Goal: Feedback & Contribution: Leave review/rating

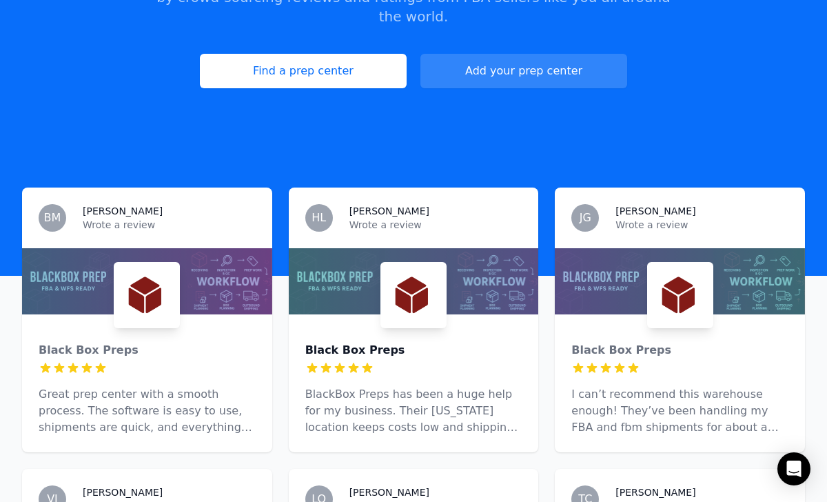
scroll to position [197, 0]
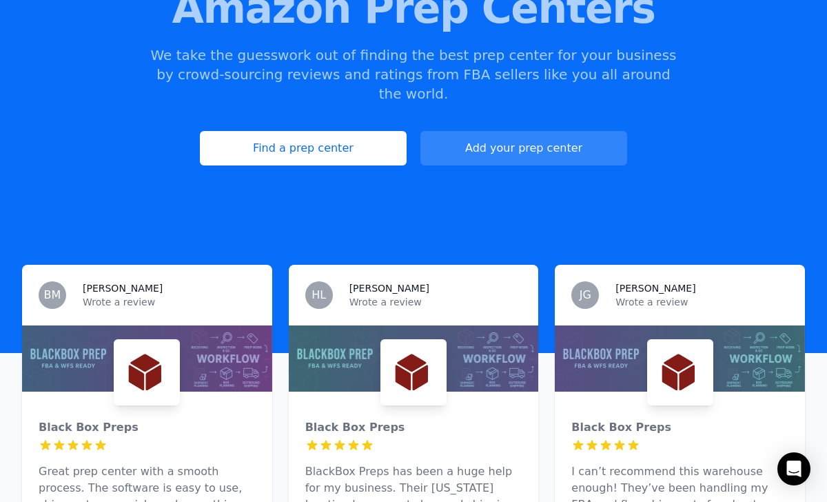
click at [162, 342] on img at bounding box center [146, 372] width 61 height 61
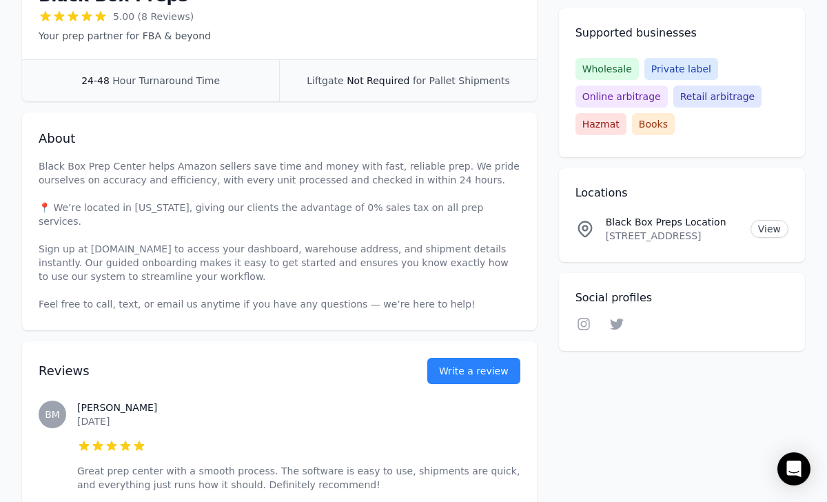
scroll to position [335, 0]
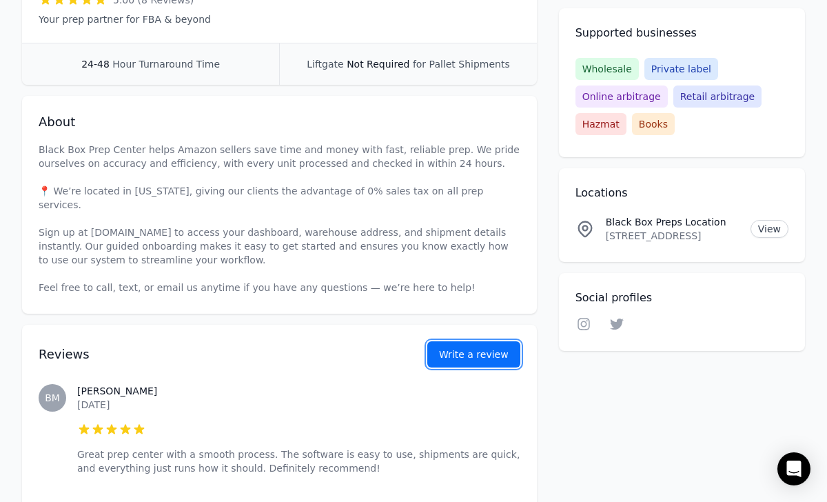
click at [466, 341] on link "Write a review" at bounding box center [473, 354] width 93 height 26
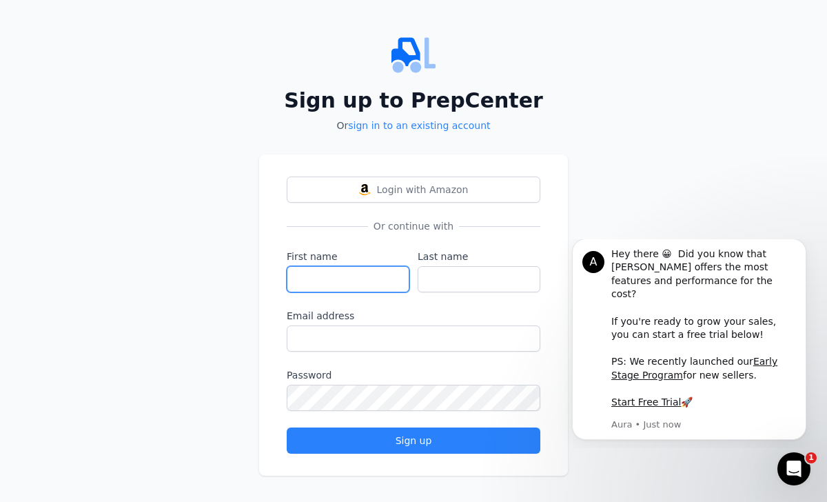
click at [349, 272] on input "First name" at bounding box center [348, 279] width 123 height 26
type input "[PERSON_NAME]"
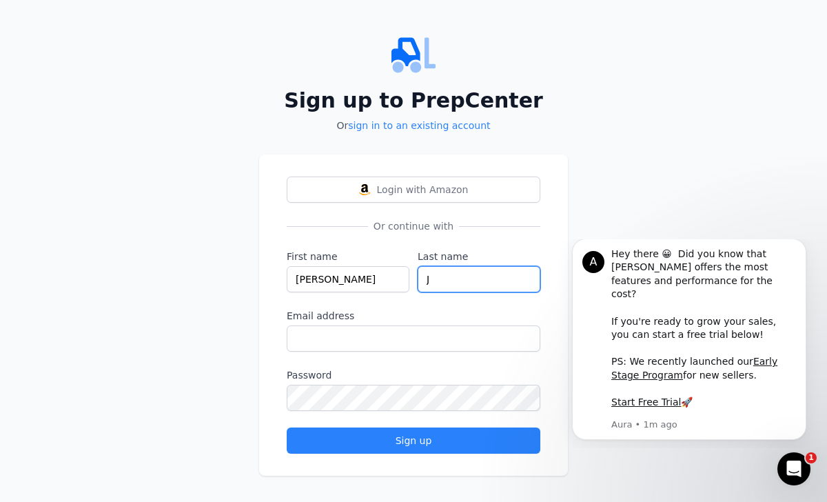
type input "J"
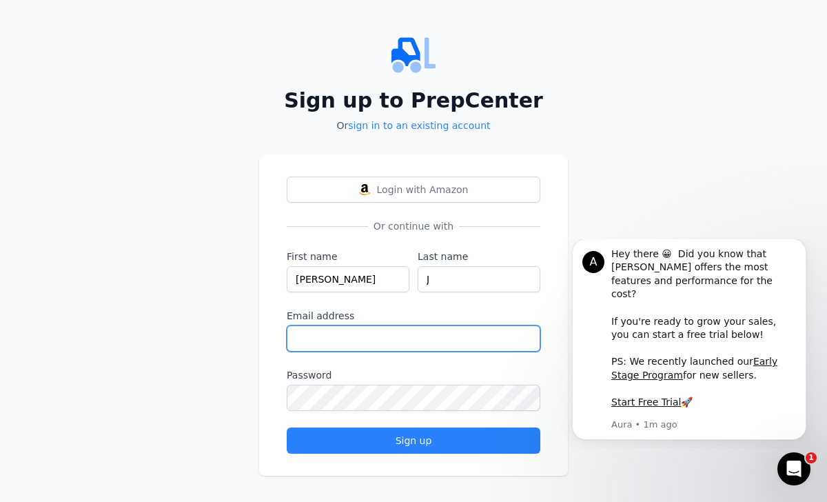
click at [384, 331] on input "Email address" at bounding box center [414, 338] width 254 height 26
paste input "[EMAIL_ADDRESS][DOMAIN_NAME]"
type input "[EMAIL_ADDRESS][DOMAIN_NAME]"
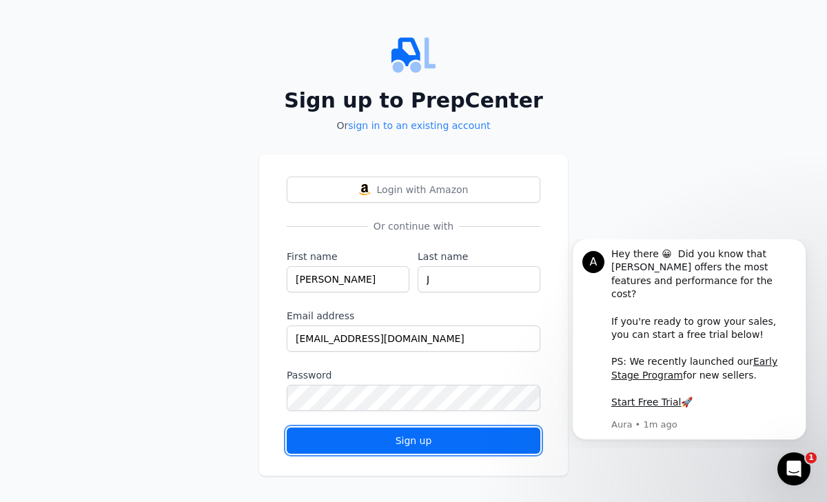
click at [393, 428] on button "Sign up" at bounding box center [414, 440] width 254 height 26
click at [411, 436] on div "Sign up" at bounding box center [413, 440] width 230 height 14
click at [404, 434] on div "Sign up" at bounding box center [413, 440] width 230 height 14
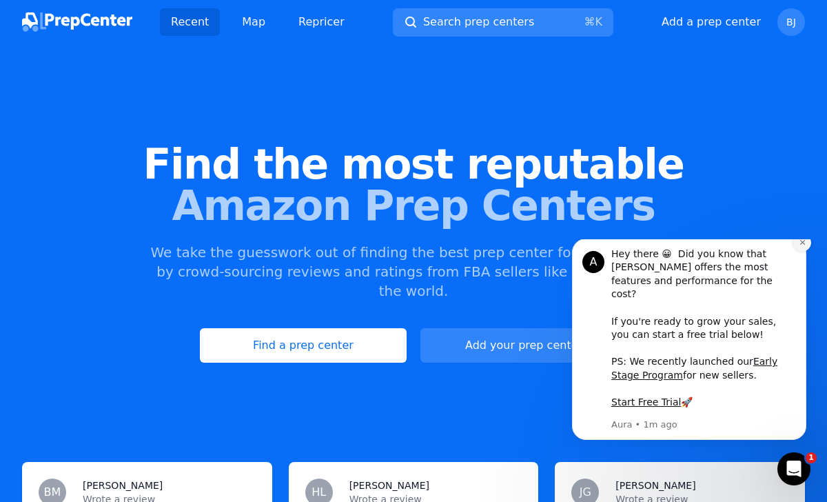
click at [801, 246] on icon "Dismiss notification" at bounding box center [803, 242] width 8 height 8
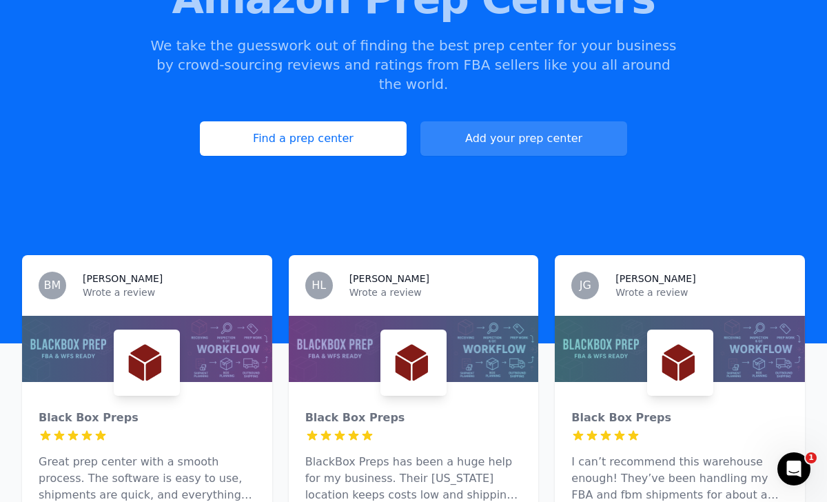
scroll to position [176, 0]
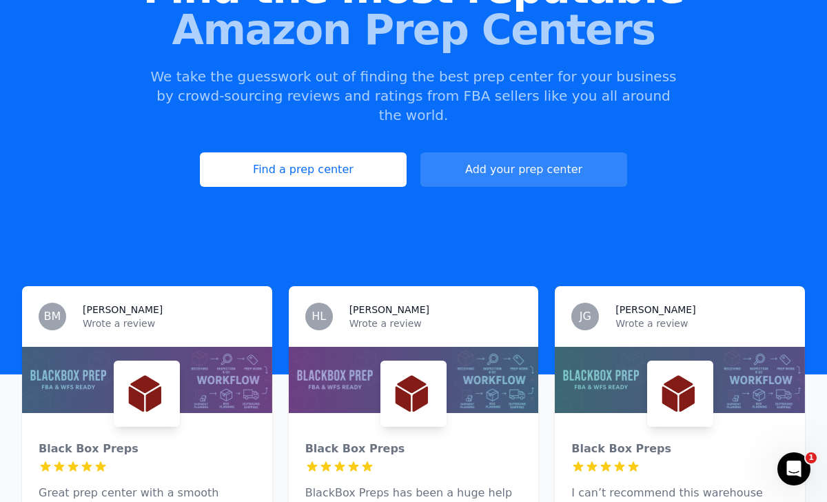
click at [192, 413] on div "Black Box Preps 5 out of 5 stars Great prep center with a smooth process. The s…" at bounding box center [147, 482] width 250 height 138
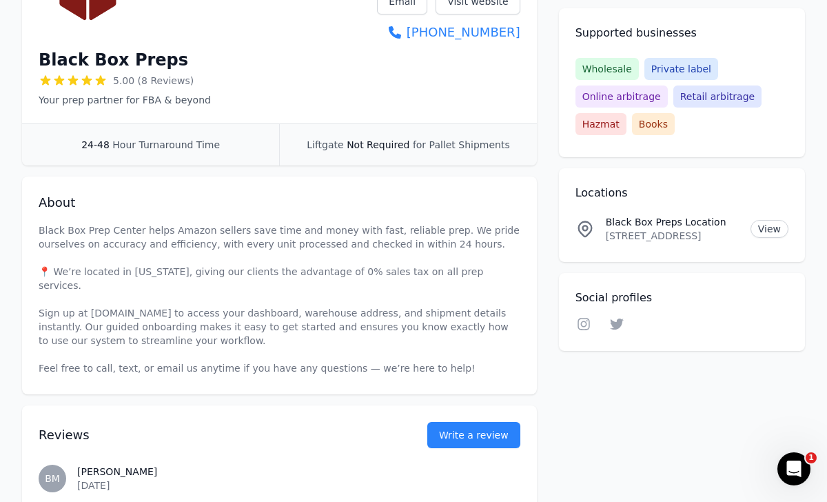
scroll to position [312, 0]
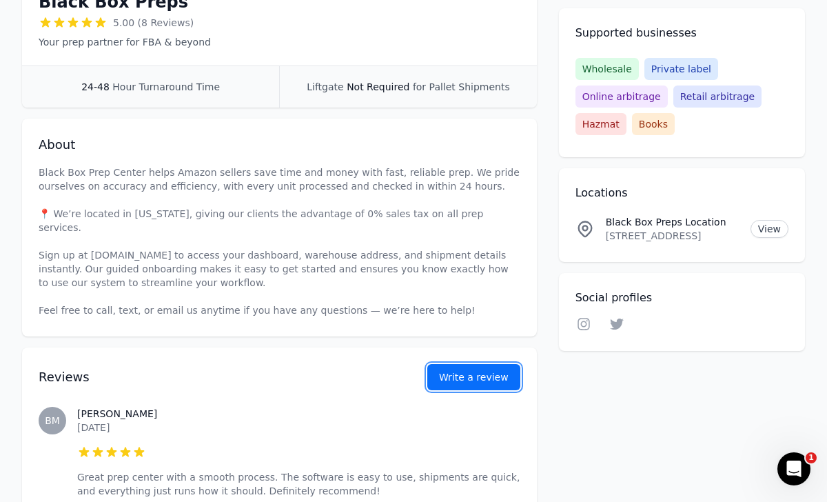
click at [460, 367] on button "Write a review" at bounding box center [473, 377] width 93 height 26
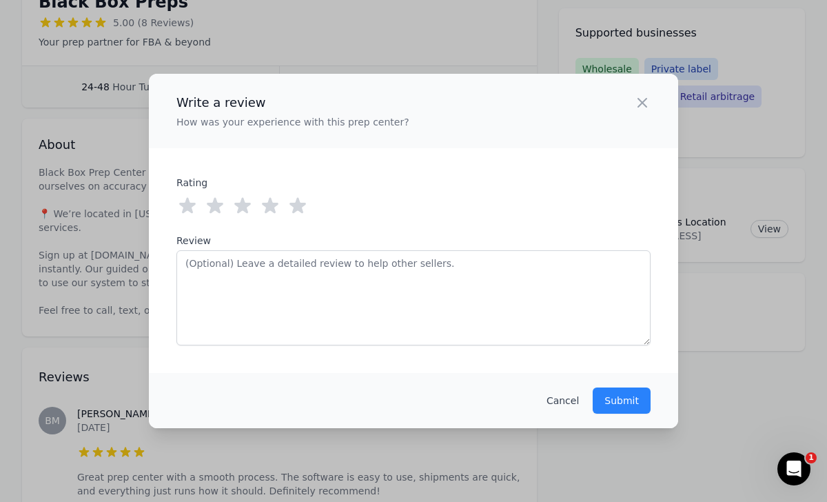
click at [300, 206] on icon at bounding box center [297, 206] width 17 height 16
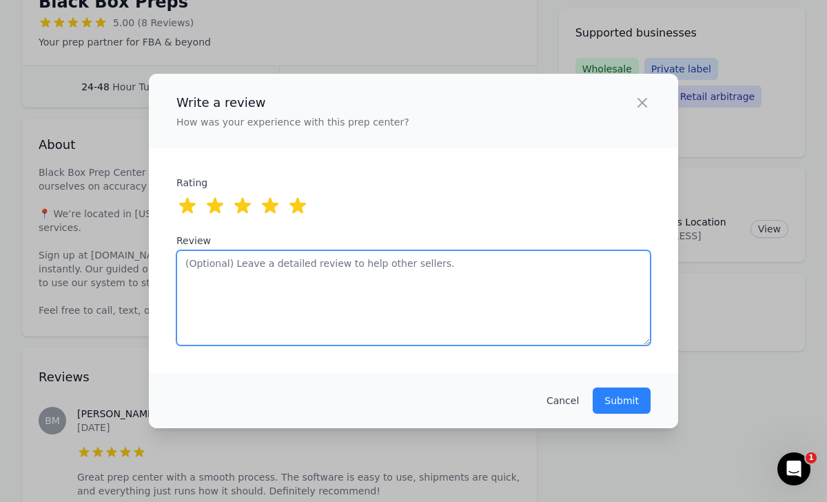
click at [314, 280] on textarea "Review" at bounding box center [413, 297] width 474 height 95
paste textarea "’ve worked with a few prep centers before and Black Box has been the easiest by…"
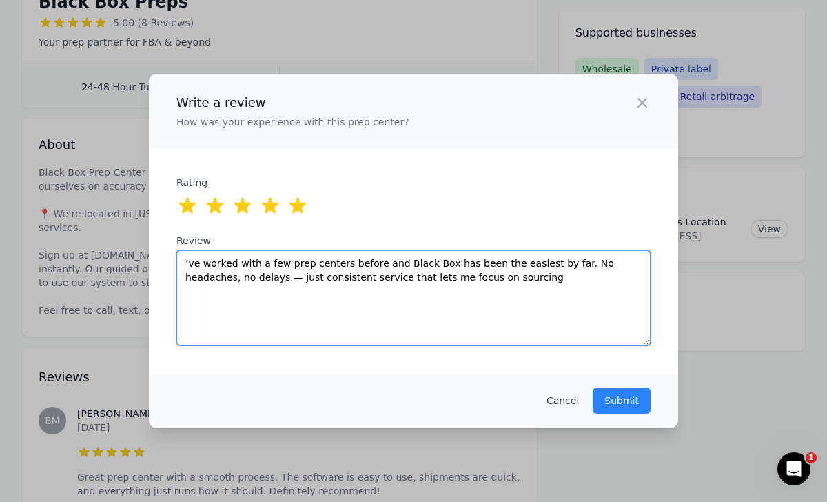
click at [181, 260] on textarea "’ve worked with a few prep centers before and Black Box has been the easiest by…" at bounding box center [413, 297] width 474 height 95
click at [422, 261] on textarea "I’ve worked with a few prep centers before and Black Box has been the easiest b…" at bounding box center [413, 297] width 474 height 95
click at [536, 263] on textarea "I’ve worked with a few prep centers before and Blackbox has been the easiest by…" at bounding box center [413, 297] width 474 height 95
click at [534, 264] on textarea "I’ve worked with a few prep centers before and Blackbox has been the easiest by…" at bounding box center [413, 297] width 474 height 95
click at [537, 264] on textarea "I’ve worked with a few prep centers before and Blackbox has been the easiest by…" at bounding box center [413, 297] width 474 height 95
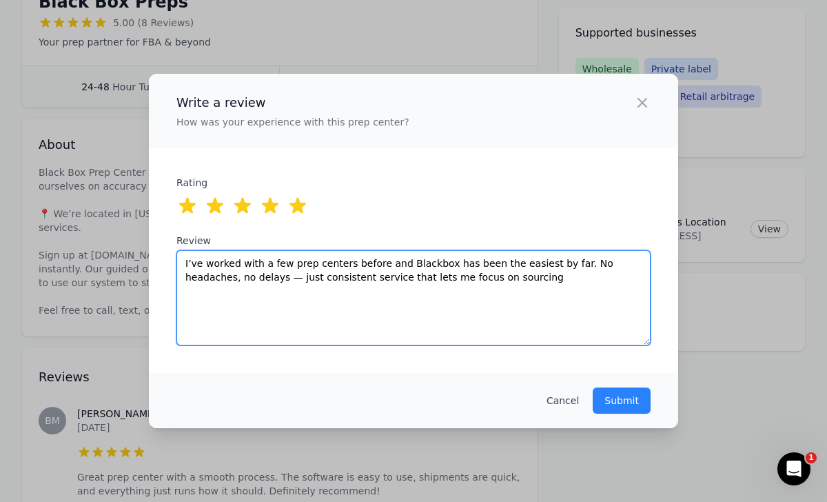
click at [537, 264] on textarea "I’ve worked with a few prep centers before and Blackbox has been the easiest by…" at bounding box center [413, 297] width 474 height 95
click at [637, 265] on textarea "I’ve worked with a few prep centers before and Blackbox has been the easiest so…" at bounding box center [413, 297] width 474 height 95
click at [190, 278] on textarea "I’ve worked with a few prep centers before and Blackbox has been the easiest so…" at bounding box center [413, 297] width 474 height 95
click at [218, 277] on textarea "I’ve worked with a few prep centers before and Blackbox has been the easiest so…" at bounding box center [413, 297] width 474 height 95
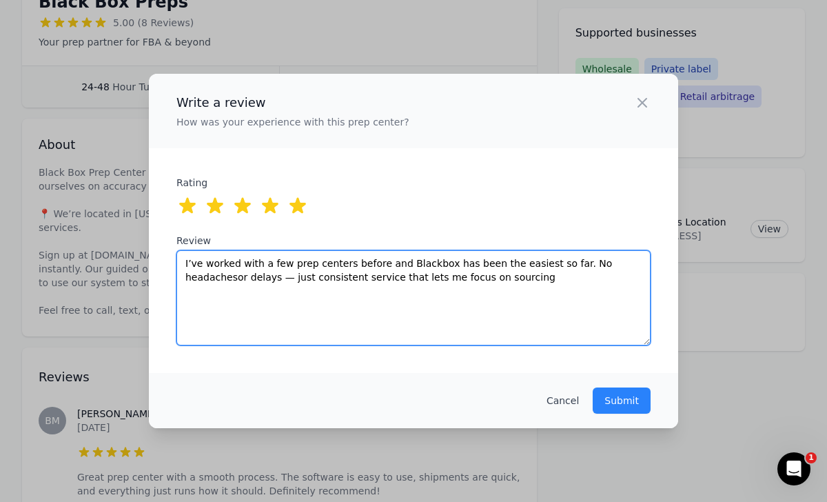
click at [218, 277] on textarea "I’ve worked with a few prep centers before and Blackbox has been the easiest so…" at bounding box center [413, 297] width 474 height 95
click at [286, 276] on textarea "I’ve worked with a few prep centers before and Blackbox has been the easiest so…" at bounding box center [413, 297] width 474 height 95
drag, startPoint x: 218, startPoint y: 276, endPoint x: 338, endPoint y: 282, distance: 120.7
click at [338, 282] on textarea "I’ve worked with a few prep centers before and Blackbox has been the easiest so…" at bounding box center [413, 297] width 474 height 95
drag, startPoint x: 274, startPoint y: 277, endPoint x: 244, endPoint y: 274, distance: 30.4
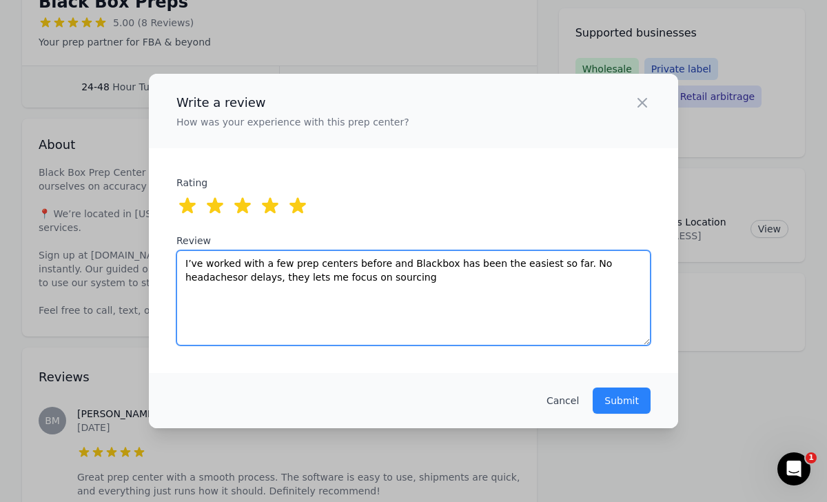
click at [244, 274] on textarea "I’ve worked with a few prep centers before and Blackbox has been the easiest so…" at bounding box center [413, 297] width 474 height 95
click at [371, 278] on textarea "I’ve worked with a few prep centers before and Blackbox has been the easiest so…" at bounding box center [413, 297] width 474 height 95
click at [623, 260] on textarea "I’ve worked with a few prep centers before and Blackbox has been the easiest so…" at bounding box center [413, 297] width 474 height 95
click at [626, 263] on textarea "I’ve worked with a few prep centers before and Blackbox has been the easiest so…" at bounding box center [413, 297] width 474 height 95
click at [626, 288] on textarea "I’ve worked with a few prep centers before and Blackbox has been the easiest so…" at bounding box center [413, 297] width 474 height 95
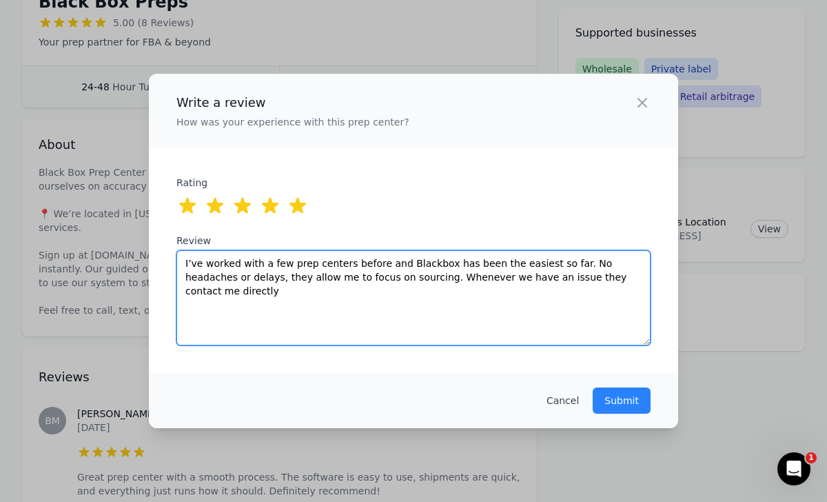
drag, startPoint x: 622, startPoint y: 276, endPoint x: 582, endPoint y: 276, distance: 40.0
click at [582, 276] on textarea "I’ve worked with a few prep centers before and Blackbox has been the easiest so…" at bounding box center [413, 297] width 474 height 95
paste textarea "Box has been the easiest so far. No headaches or delays, and they let me stay f…"
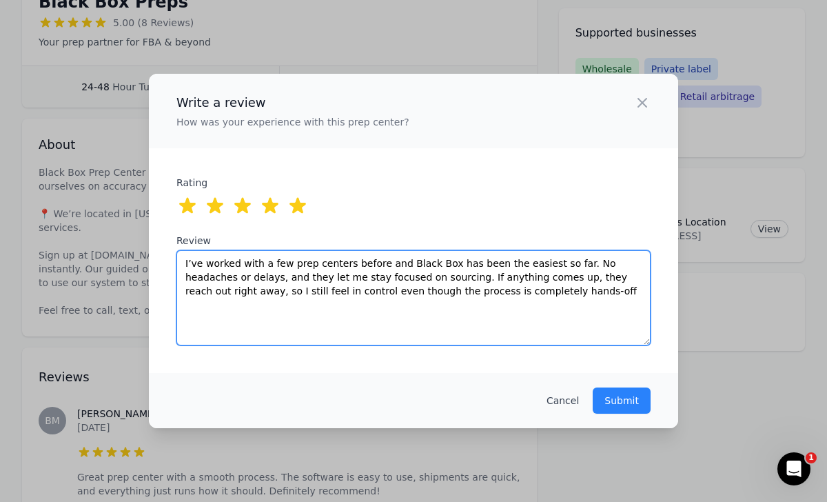
click at [424, 262] on textarea "I’ve worked with a few prep centers before and Black Box has been the easiest s…" at bounding box center [413, 297] width 474 height 95
click at [214, 277] on textarea "I’ve worked with a few prep centers before and BlackBox has been the easiest so…" at bounding box center [413, 297] width 474 height 95
click at [294, 276] on textarea "I’ve worked with a few prep centers before and BlackBox has been the easiest so…" at bounding box center [413, 297] width 474 height 95
click at [298, 276] on textarea "I’ve worked with a few prep centers before and BlackBox has been the easiest so…" at bounding box center [413, 297] width 474 height 95
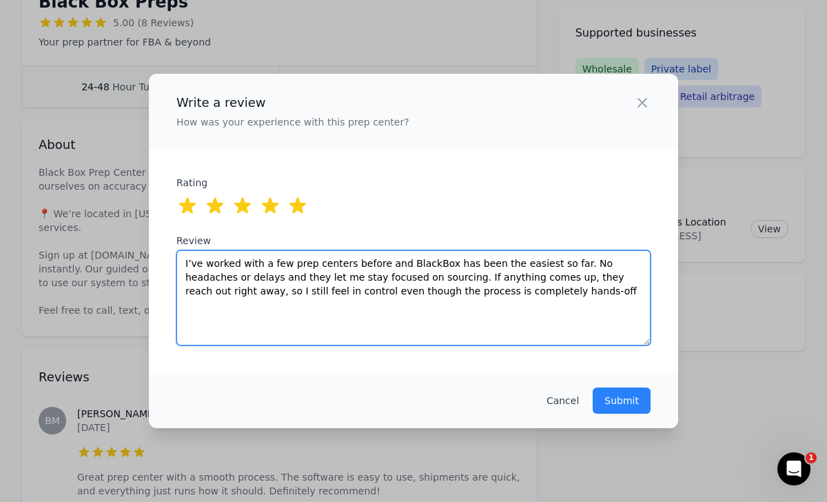
click at [298, 276] on textarea "I’ve worked with a few prep centers before and BlackBox has been the easiest so…" at bounding box center [413, 297] width 474 height 95
click at [325, 276] on textarea "I’ve worked with a few prep centers before and BlackBox has been the easiest so…" at bounding box center [413, 297] width 474 height 95
click at [354, 290] on textarea "I’ve worked with a few prep centers before and BlackBox has been the easiest so…" at bounding box center [413, 297] width 474 height 95
click at [584, 278] on textarea "I’ve worked with a few prep centers before and BlackBox has been the easiest so…" at bounding box center [413, 297] width 474 height 95
click at [468, 279] on textarea "I’ve worked with a few prep centers before and BlackBox has been the easiest so…" at bounding box center [413, 297] width 474 height 95
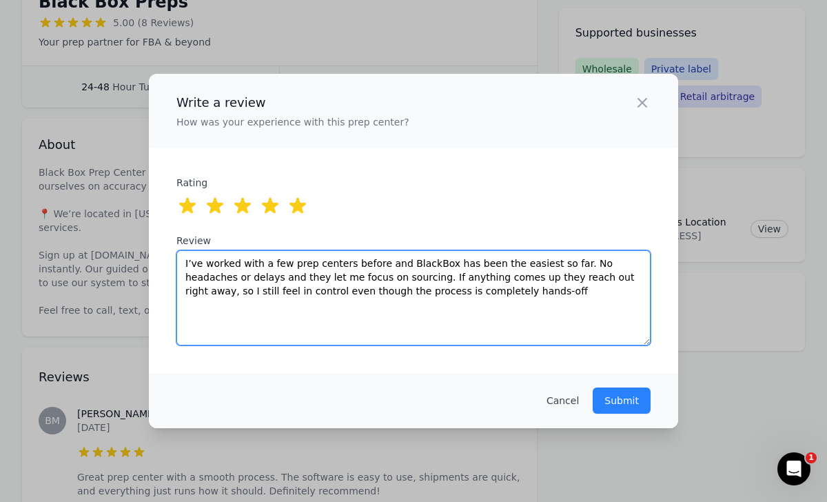
click at [579, 279] on textarea "I’ve worked with a few prep centers before and BlackBox has been the easiest so…" at bounding box center [413, 297] width 474 height 95
click at [581, 279] on textarea "I’ve worked with a few prep centers before and BlackBox has been the easiest so…" at bounding box center [413, 297] width 474 height 95
click at [576, 291] on textarea "I’ve worked with a few prep centers before and BlackBox has been the easiest so…" at bounding box center [413, 297] width 474 height 95
drag, startPoint x: 455, startPoint y: 291, endPoint x: 352, endPoint y: 288, distance: 102.7
click at [352, 288] on textarea "I’ve worked with a few prep centers before and BlackBox has been the easiest so…" at bounding box center [413, 297] width 474 height 95
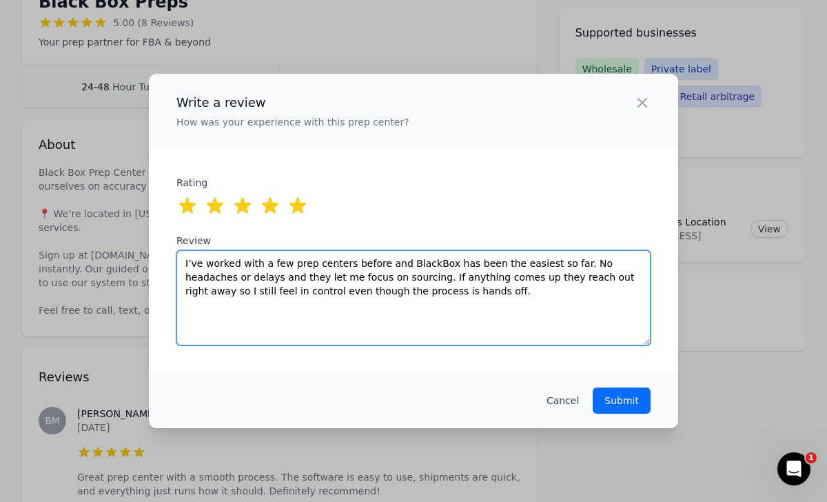
type textarea "I’ve worked with a few prep centers before and BlackBox has been the easiest so…"
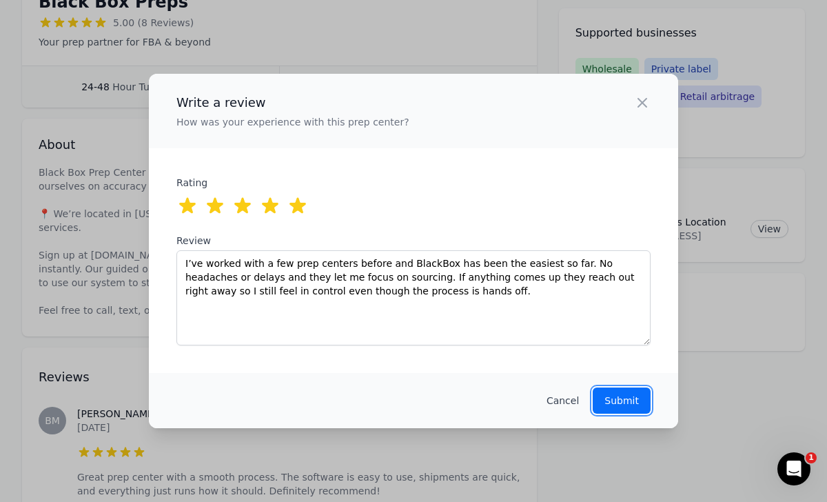
click at [626, 395] on p "Submit" at bounding box center [621, 400] width 34 height 14
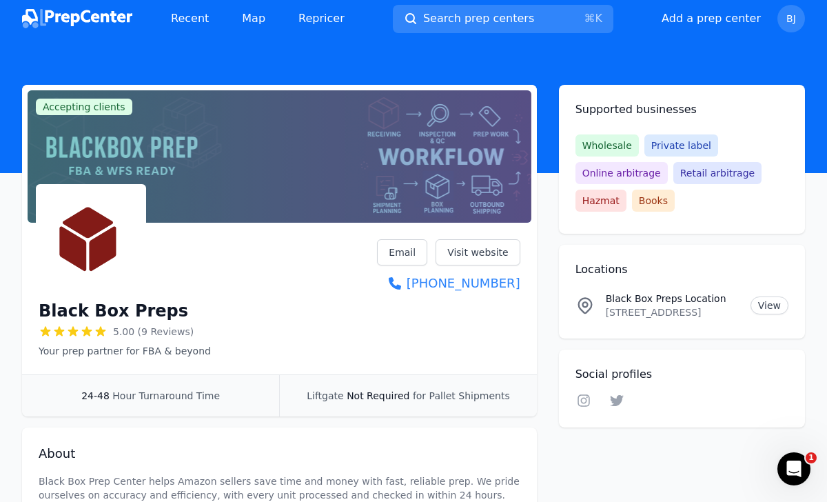
scroll to position [0, 0]
